Goal: Task Accomplishment & Management: Use online tool/utility

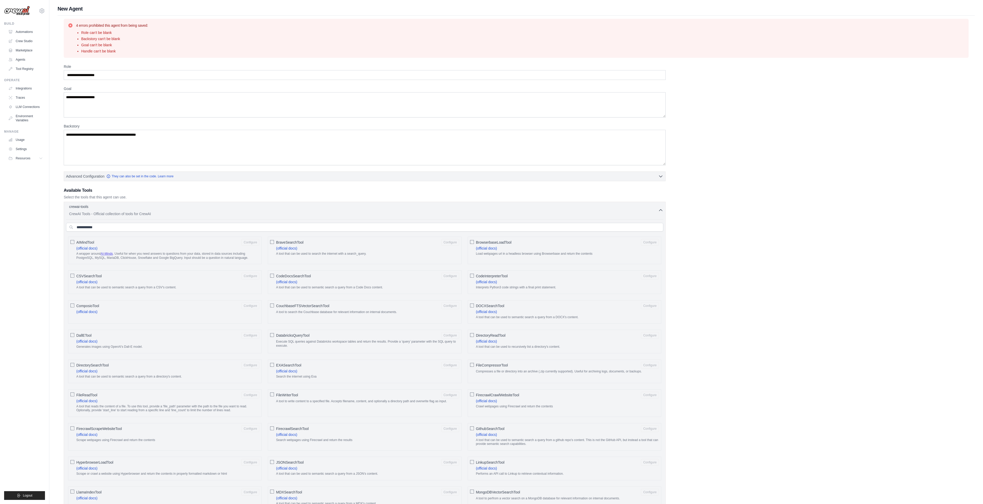
scroll to position [174, 0]
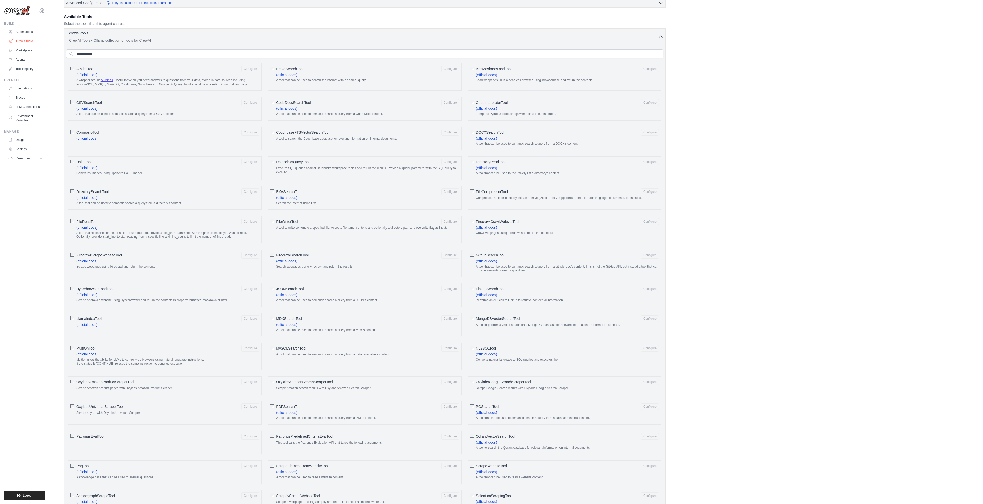
click at [25, 39] on link "Crew Studio" at bounding box center [26, 41] width 39 height 8
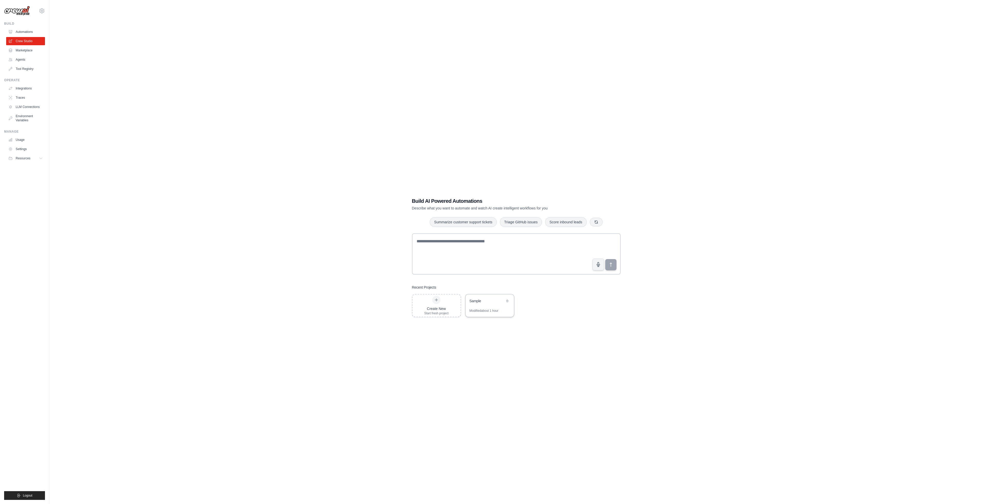
click at [482, 299] on div "Sample" at bounding box center [487, 301] width 35 height 5
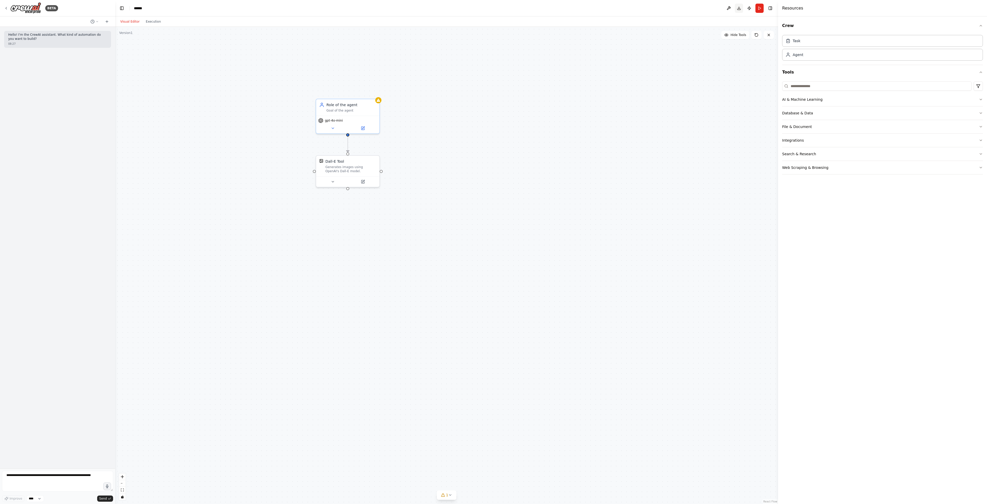
click at [742, 10] on button "Download" at bounding box center [739, 8] width 8 height 9
